Goal: Task Accomplishment & Management: Use online tool/utility

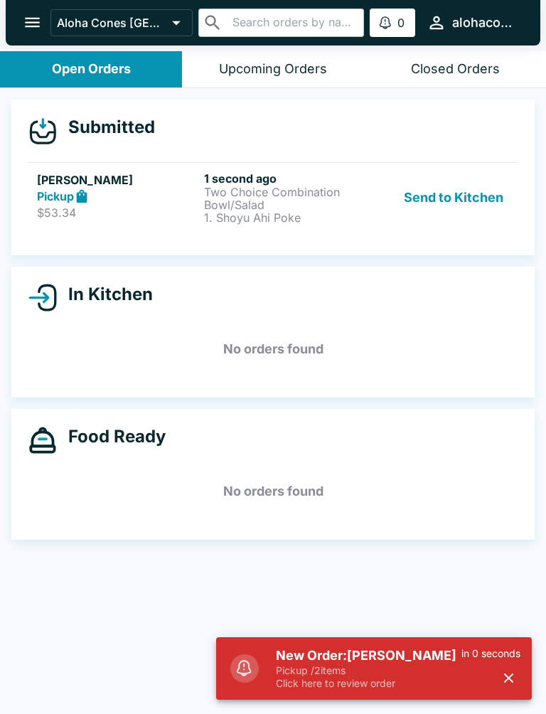
click at [460, 196] on button "Send to Kitchen" at bounding box center [453, 197] width 111 height 53
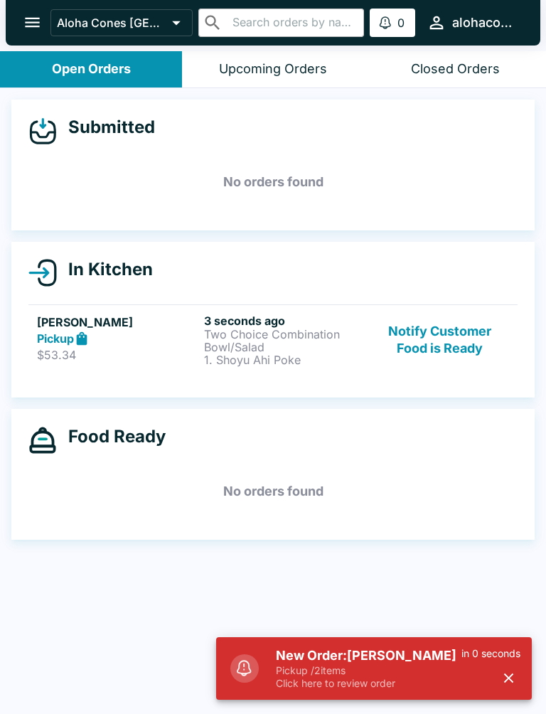
click at [149, 338] on div "Pickup" at bounding box center [117, 339] width 161 height 16
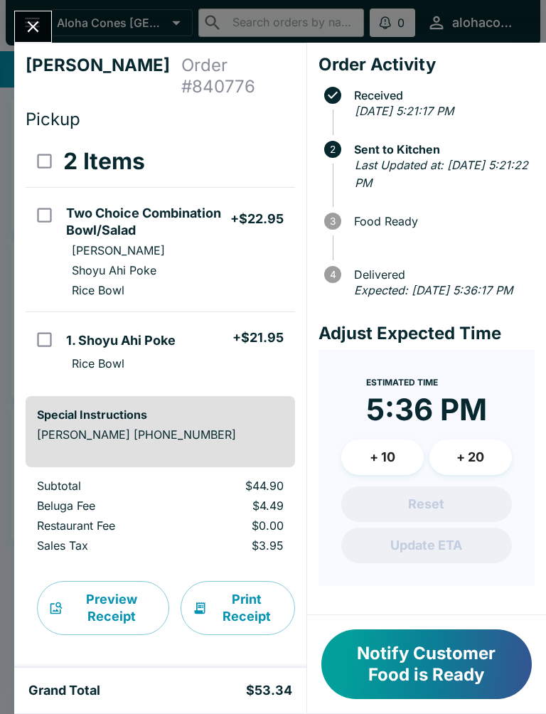
click at [399, 657] on button "Notify Customer Food is Ready" at bounding box center [427, 665] width 211 height 70
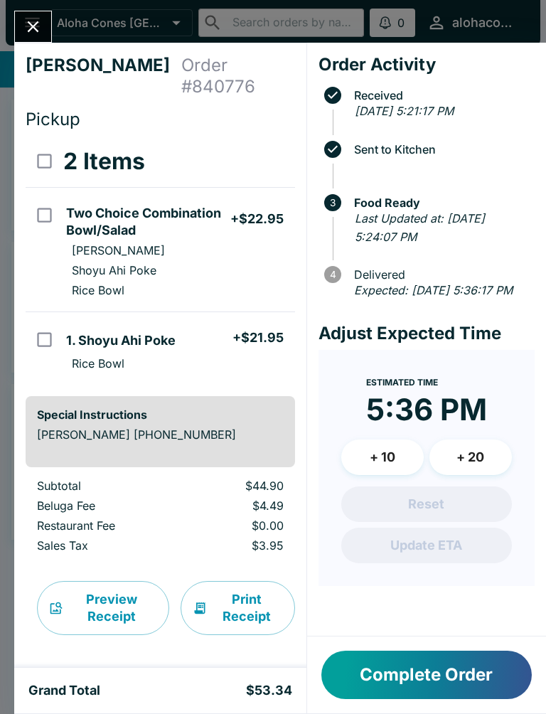
click at [30, 33] on icon "Close" at bounding box center [32, 26] width 19 height 19
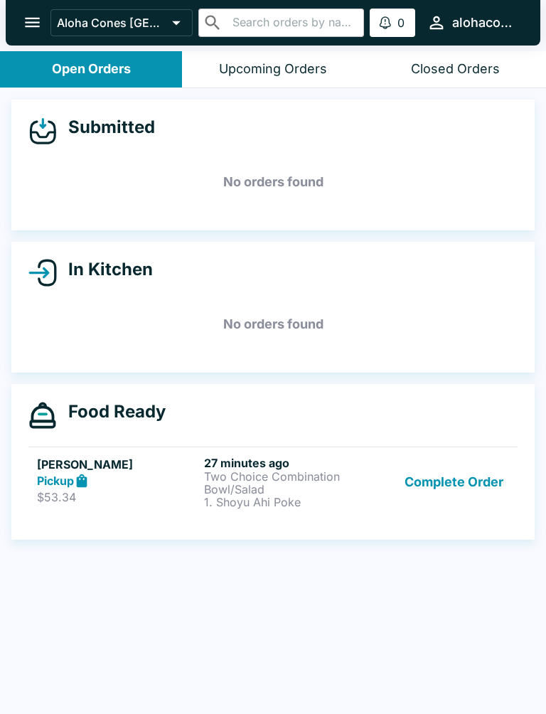
click at [63, 477] on strong "Pickup" at bounding box center [55, 481] width 37 height 14
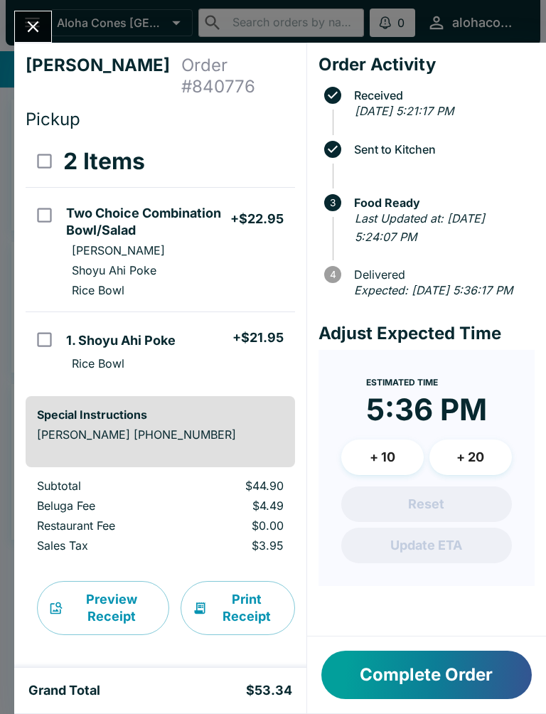
click at [398, 667] on button "Complete Order" at bounding box center [427, 675] width 211 height 48
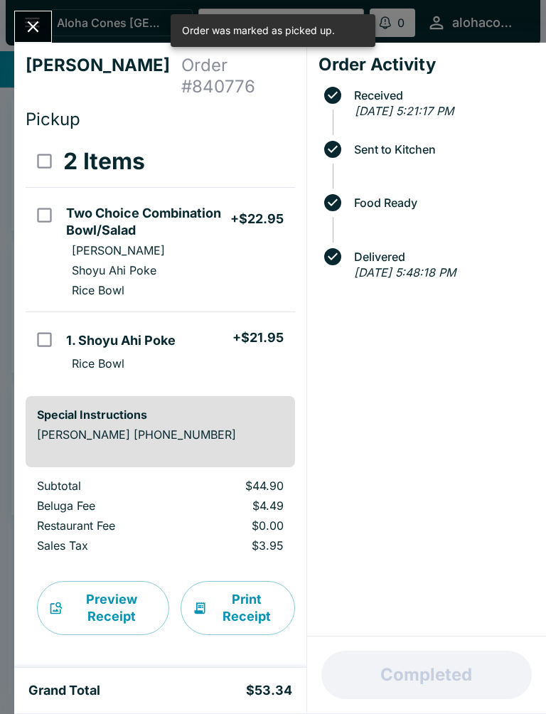
click at [38, 23] on icon "Close" at bounding box center [32, 26] width 19 height 19
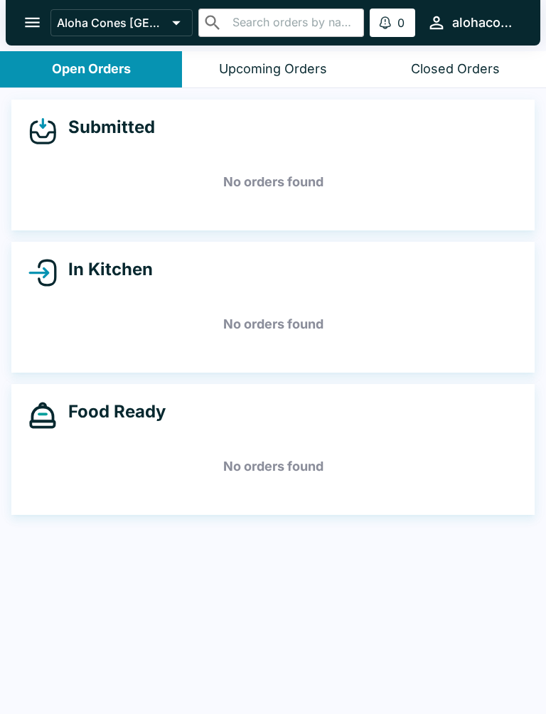
click at [275, 54] on button "Upcoming Orders" at bounding box center [273, 69] width 182 height 36
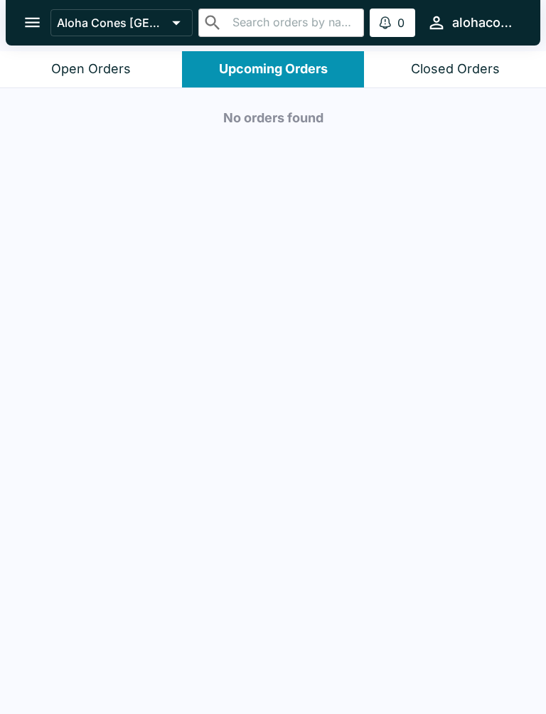
click at [465, 38] on button "alohaconesdenver" at bounding box center [472, 22] width 102 height 31
click at [435, 42] on div at bounding box center [273, 357] width 546 height 714
click at [425, 78] on button "Closed Orders" at bounding box center [455, 69] width 182 height 36
